Goal: Navigation & Orientation: Find specific page/section

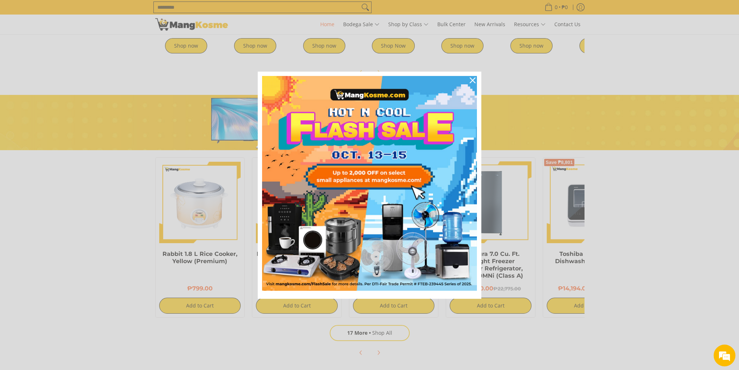
scroll to position [363, 0]
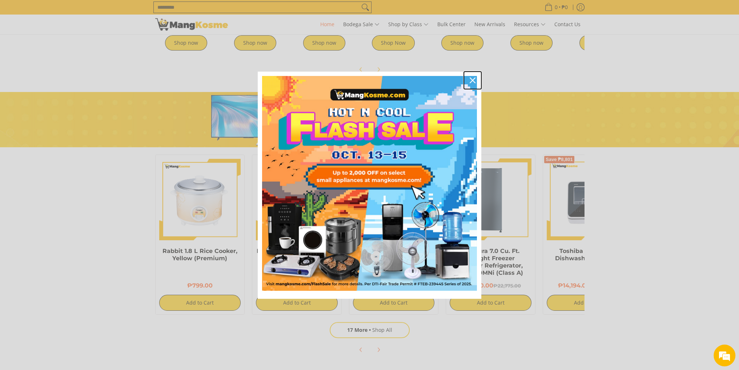
click at [471, 78] on icon "close icon" at bounding box center [472, 80] width 6 height 6
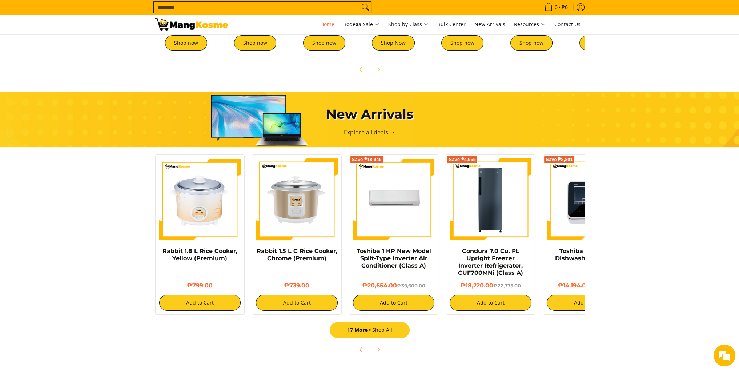
scroll to position [0, 578]
click at [381, 331] on link "17 More Shop All" at bounding box center [370, 330] width 80 height 16
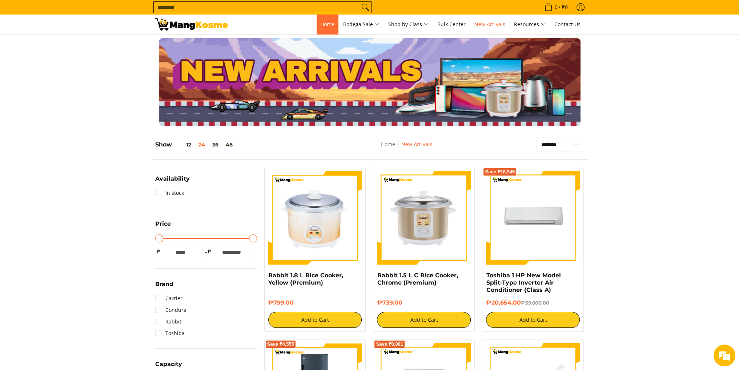
click at [324, 24] on span "Home" at bounding box center [327, 24] width 14 height 7
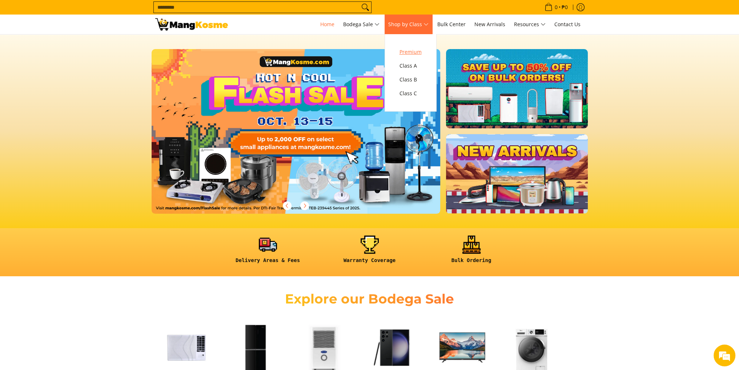
click at [410, 51] on span "Premium" at bounding box center [410, 52] width 22 height 9
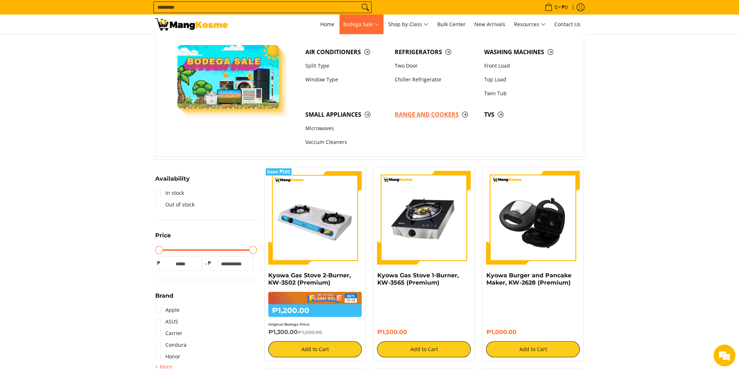
click at [437, 118] on span "Range and Cookers" at bounding box center [436, 114] width 82 height 9
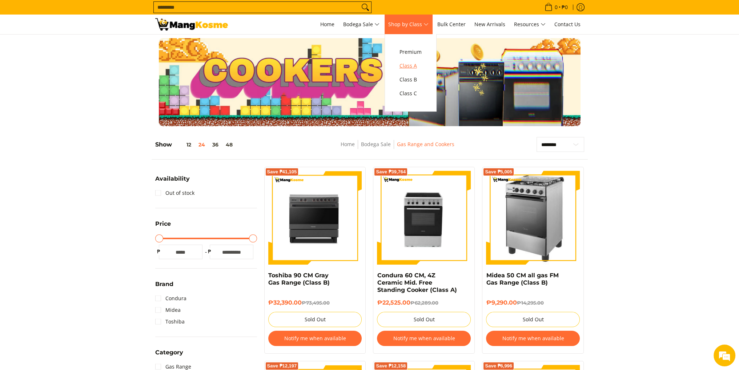
click at [412, 66] on span "Class A" at bounding box center [410, 65] width 22 height 9
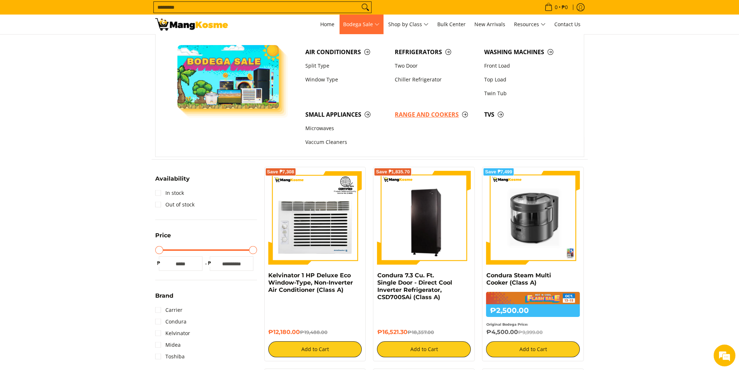
click at [439, 111] on span "Range and Cookers" at bounding box center [436, 114] width 82 height 9
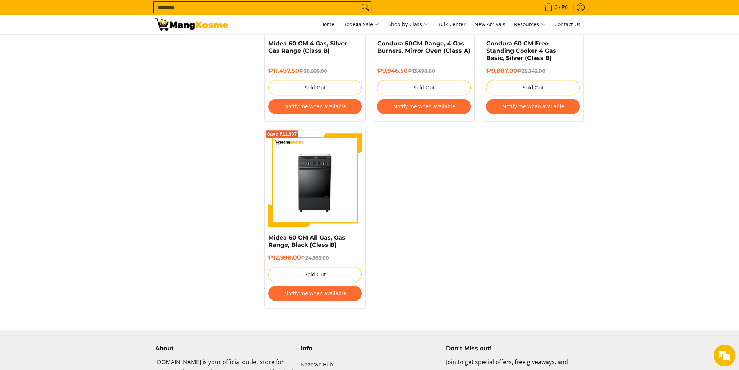
scroll to position [964, 0]
